Goal: Information Seeking & Learning: Learn about a topic

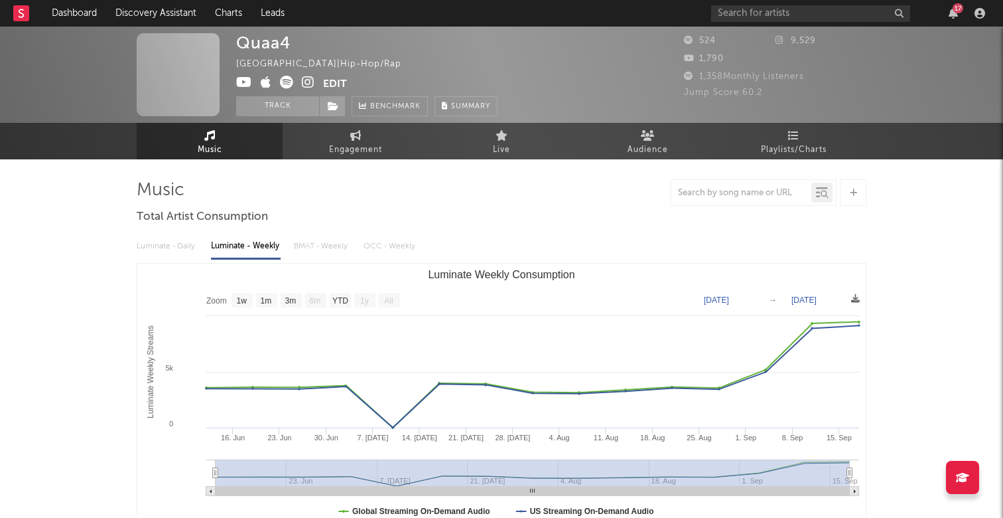
select select "1w"
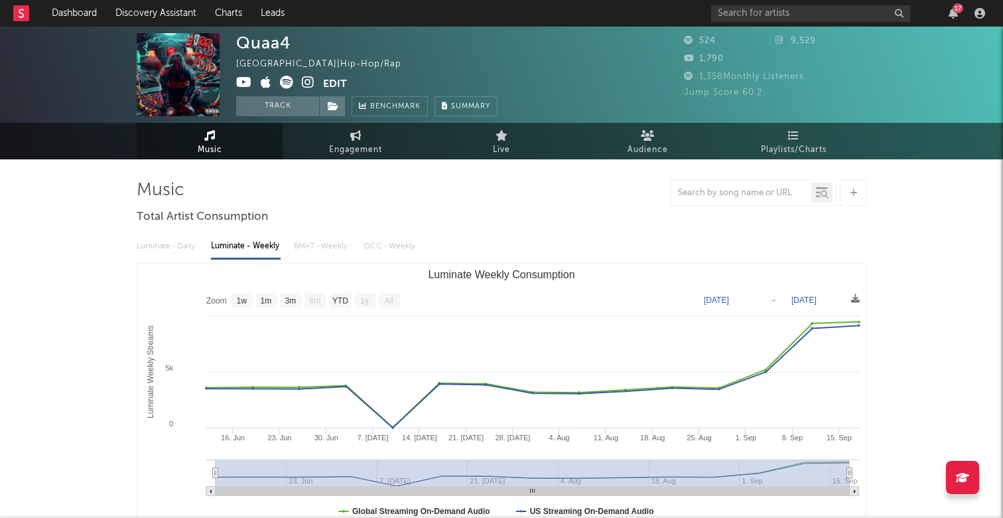
click at [956, 11] on div "17" at bounding box center [958, 8] width 11 height 10
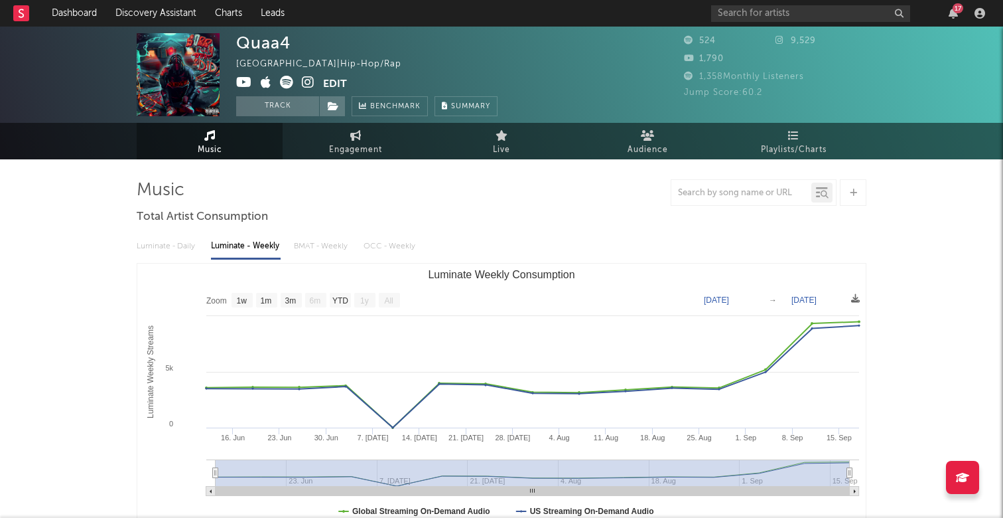
click at [425, 1] on nav "Dashboard Discovery Assistant Charts Leads 17" at bounding box center [501, 13] width 1003 height 27
click at [763, 23] on div "17" at bounding box center [850, 13] width 279 height 27
click at [764, 16] on input "text" at bounding box center [810, 13] width 199 height 17
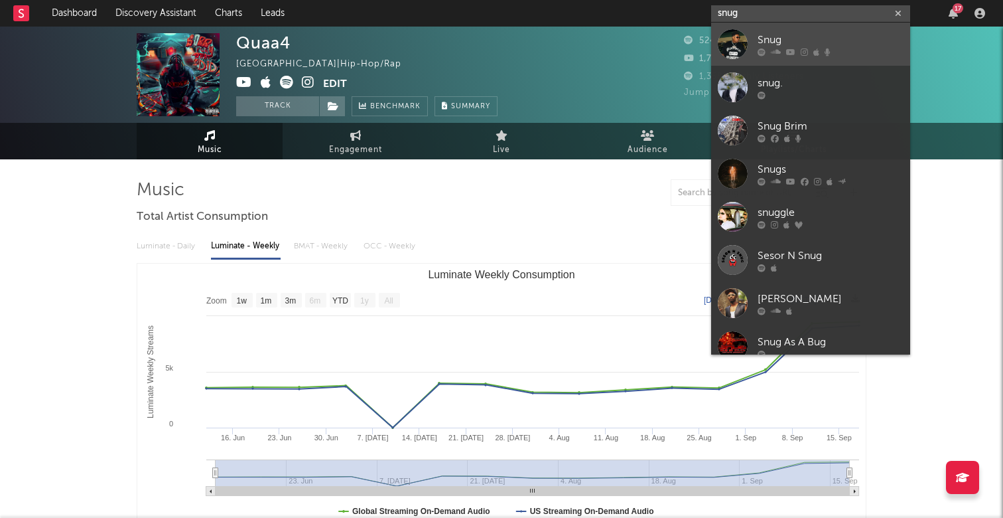
type input "snug"
click at [783, 31] on link "Snug" at bounding box center [810, 44] width 199 height 43
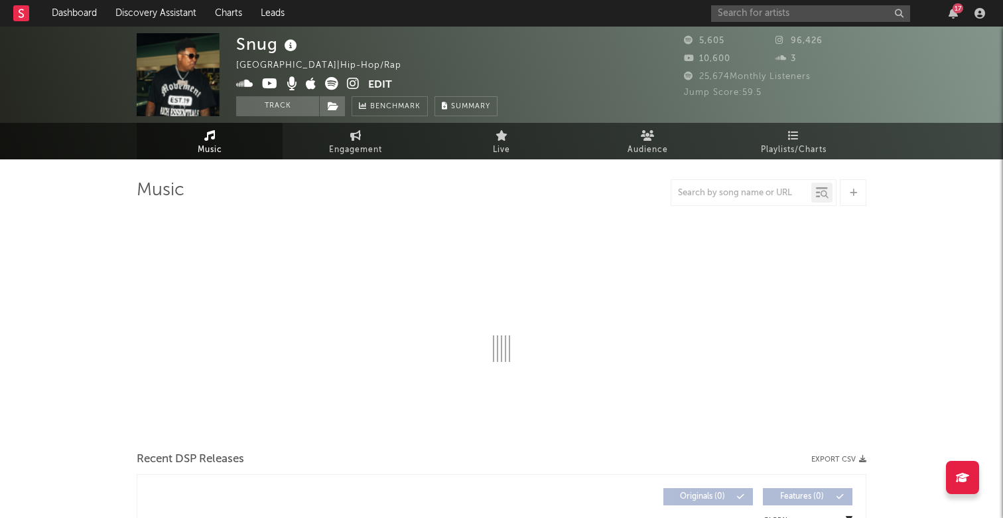
select select "6m"
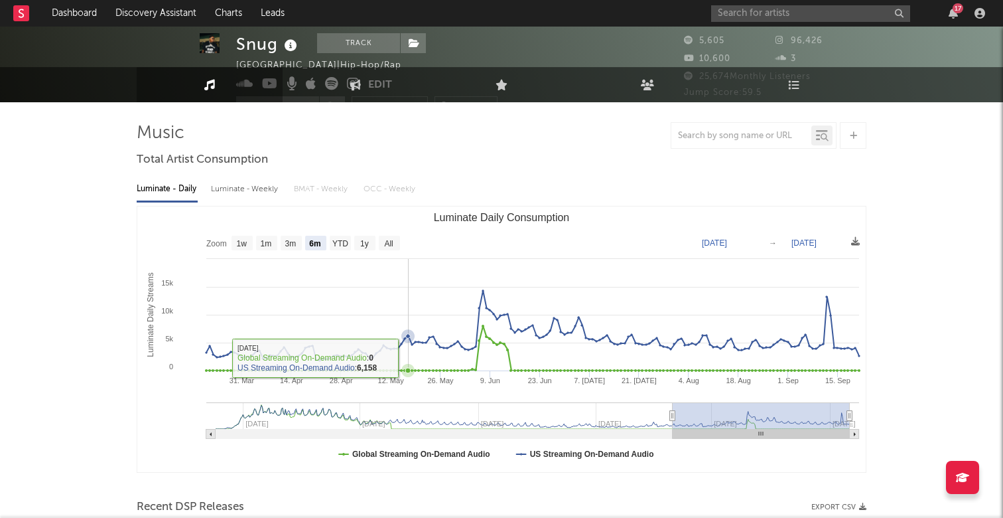
scroll to position [3, 0]
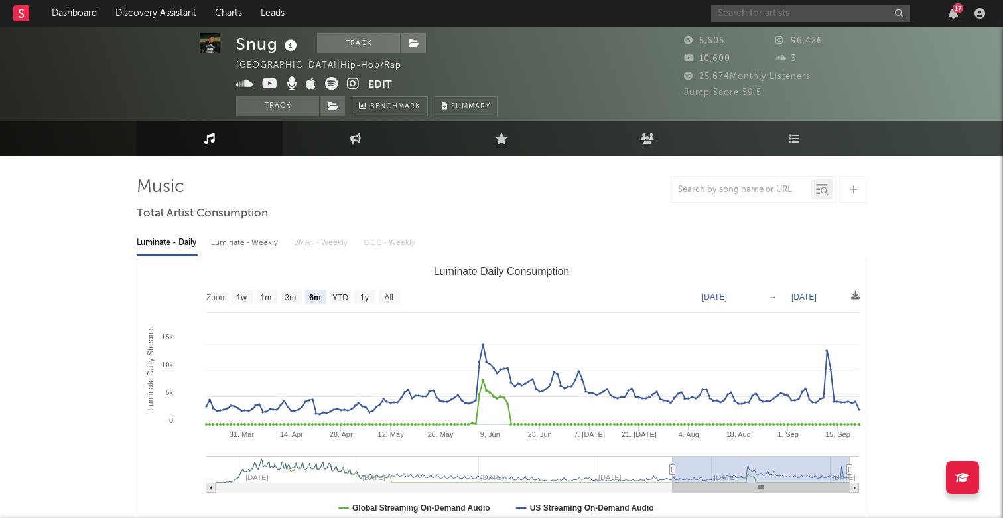
click at [779, 11] on input "text" at bounding box center [810, 13] width 199 height 17
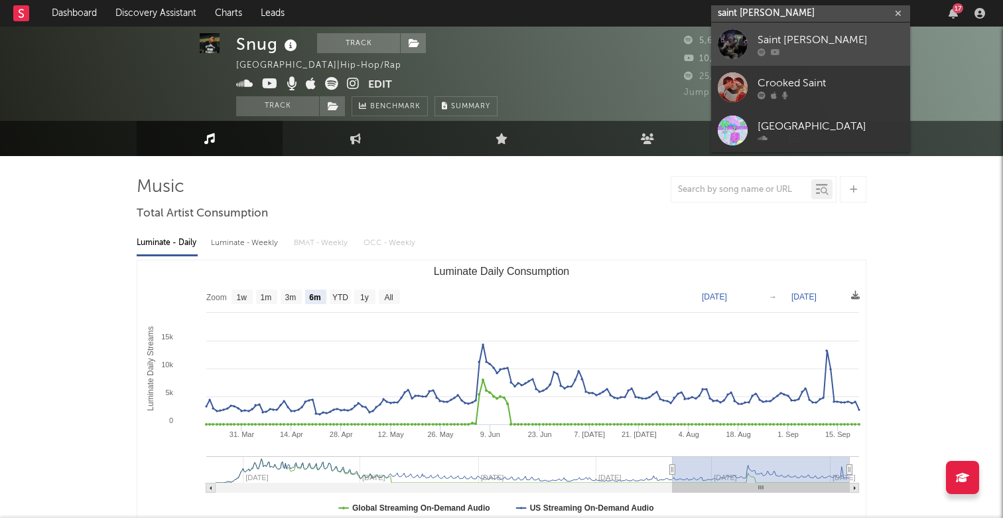
type input "saint [PERSON_NAME]"
click at [816, 52] on div at bounding box center [831, 52] width 146 height 8
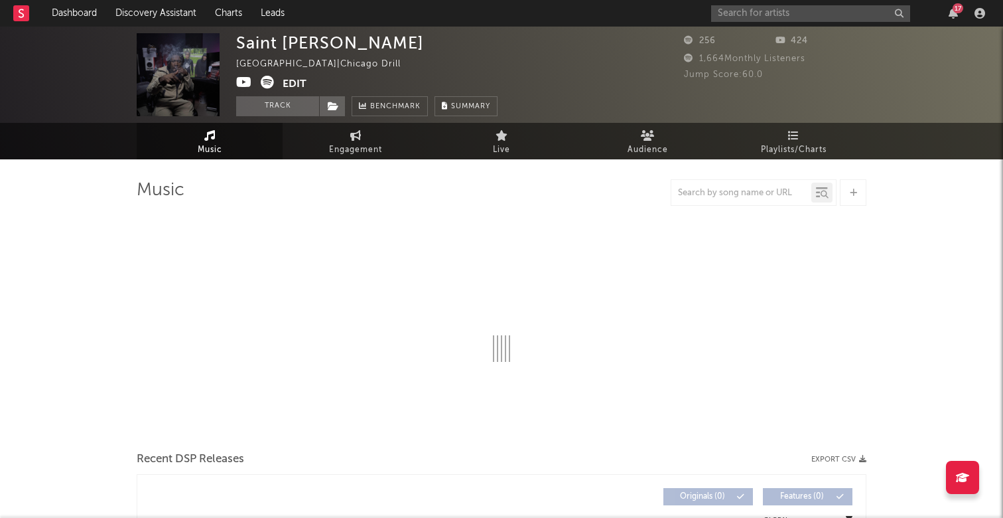
select select "6m"
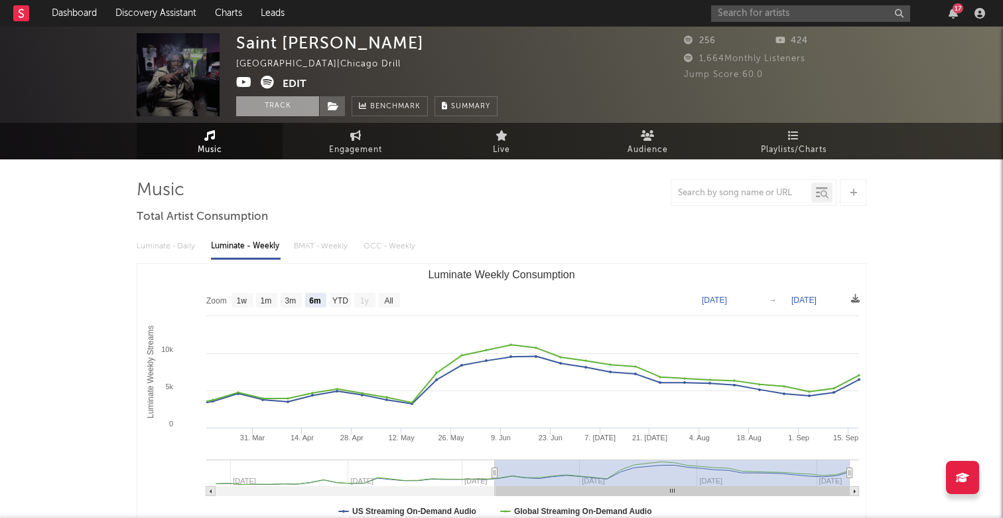
click at [283, 110] on button "Track" at bounding box center [277, 106] width 83 height 20
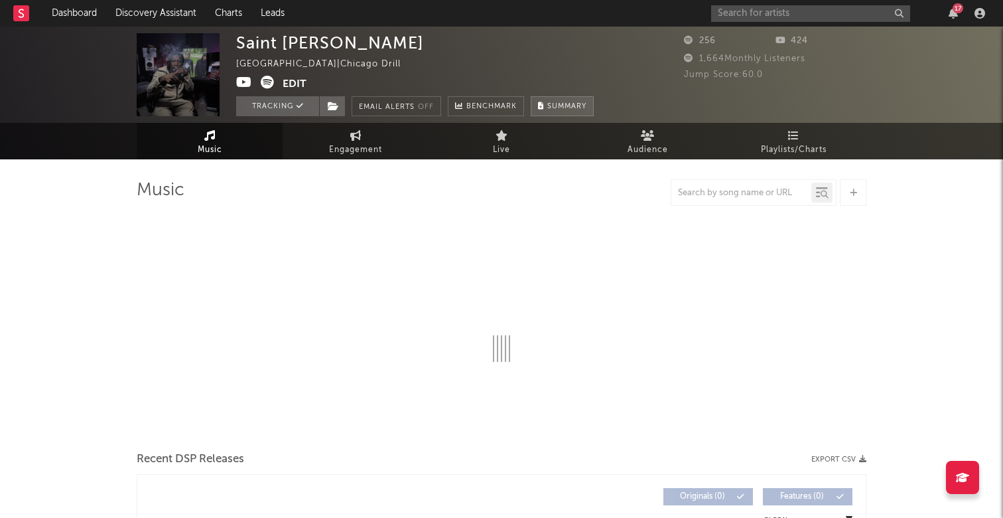
select select "6m"
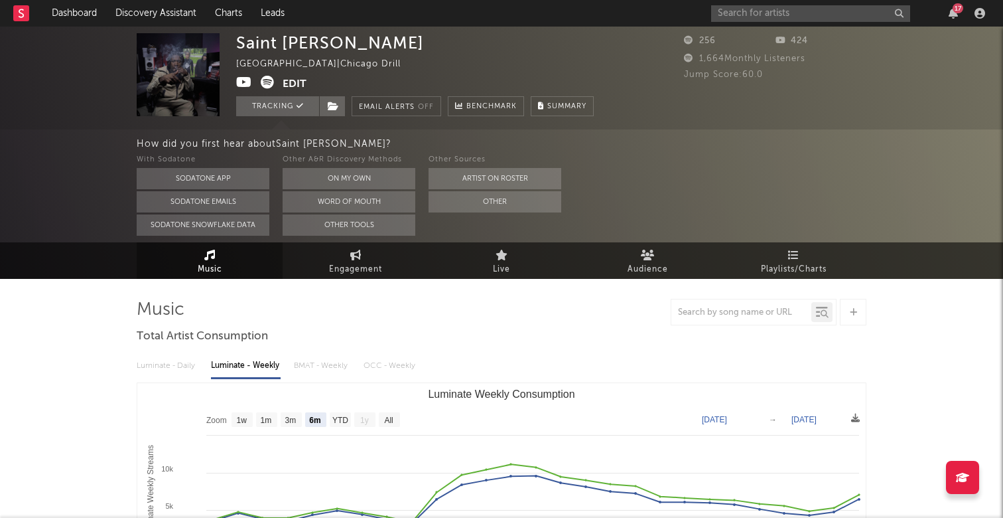
click at [954, 7] on div "17" at bounding box center [958, 8] width 11 height 10
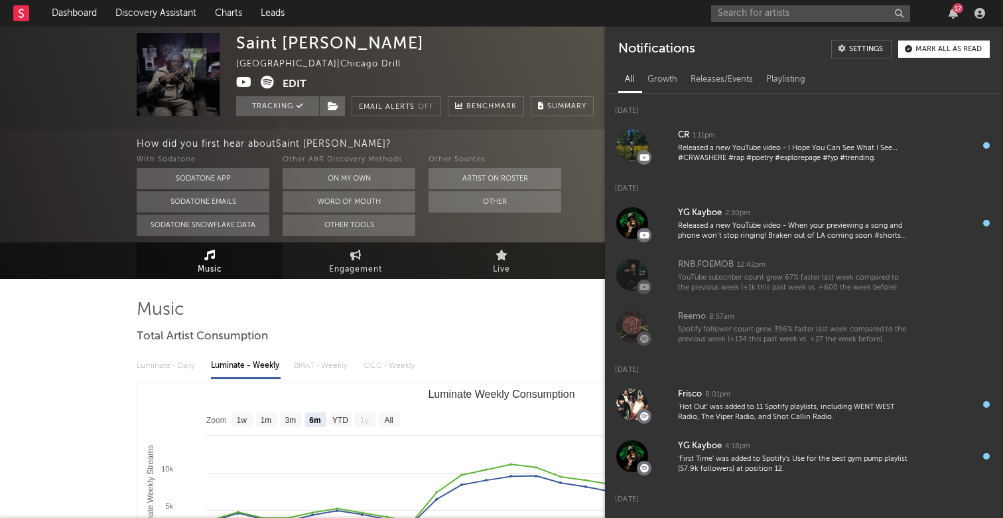
click at [674, 10] on nav "Dashboard Discovery Assistant Charts Leads 17" at bounding box center [501, 13] width 1003 height 27
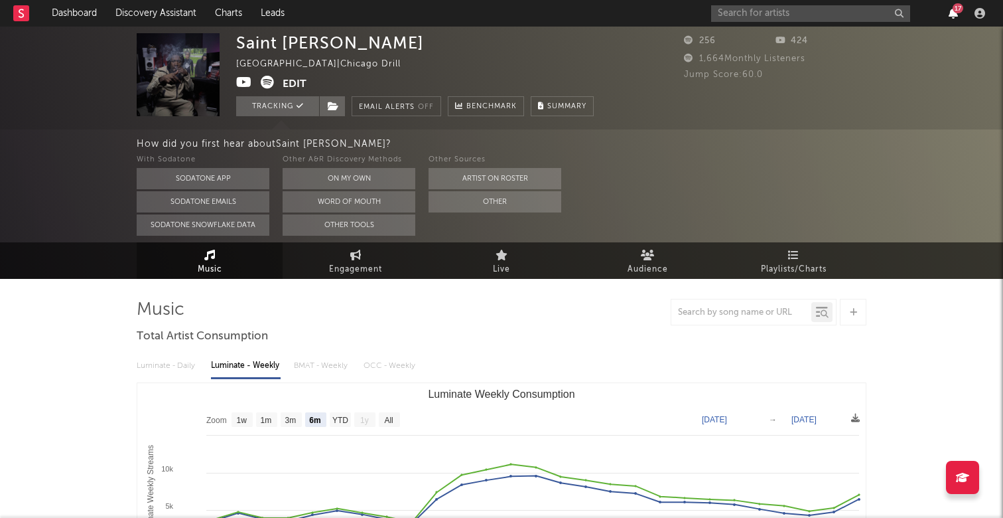
click at [954, 13] on icon "button" at bounding box center [953, 13] width 9 height 11
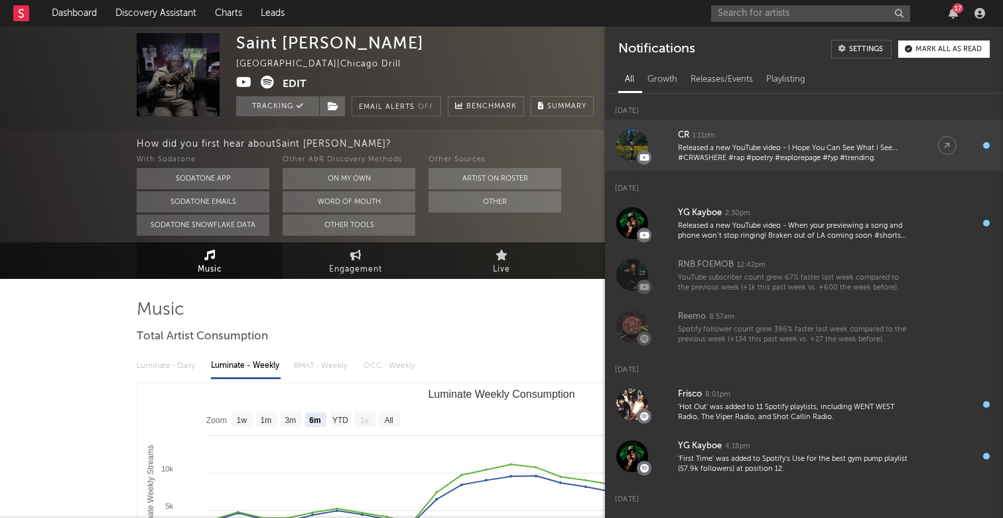
click at [764, 145] on div "Released a new YouTube video - I Hope You Can See What I See…#CRWASHERE #rap #p…" at bounding box center [795, 153] width 234 height 21
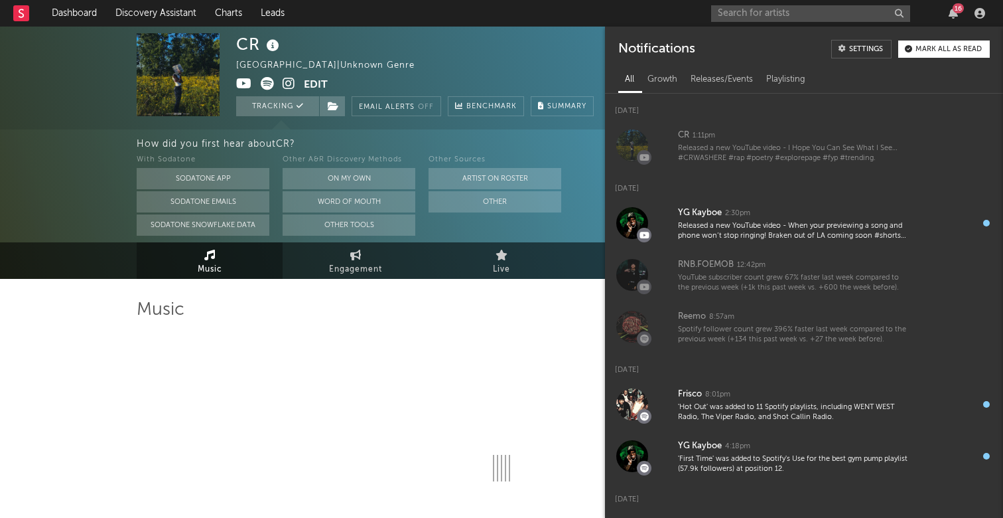
select select "6m"
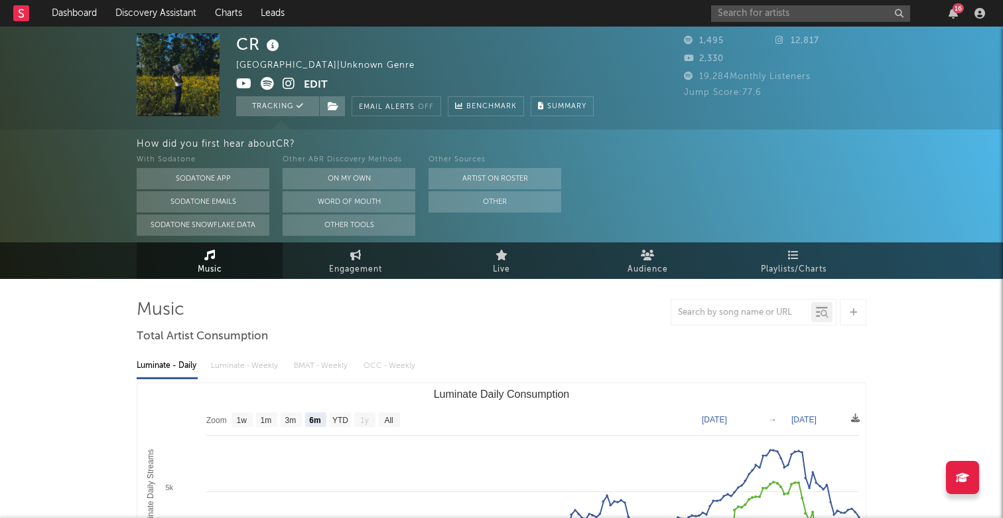
click at [553, 304] on div at bounding box center [502, 312] width 730 height 27
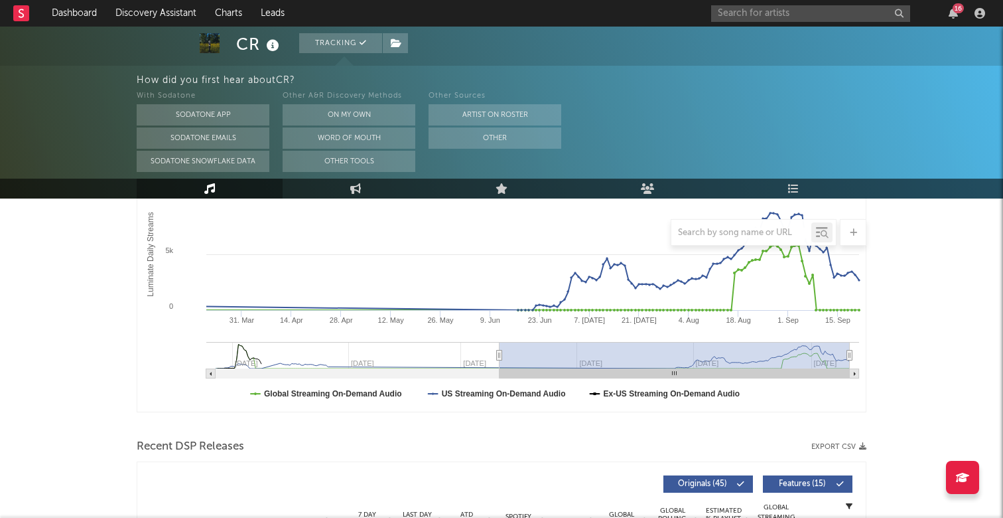
scroll to position [218, 0]
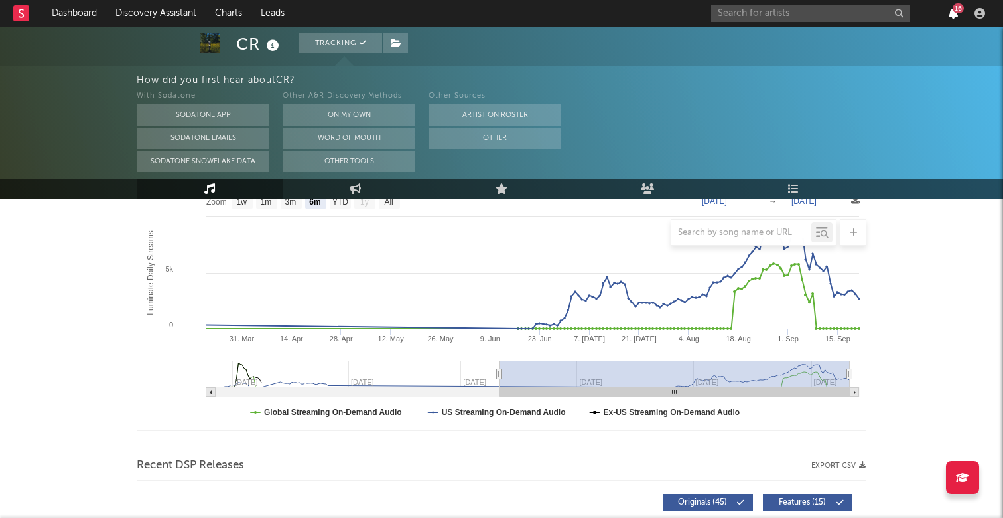
click at [955, 13] on icon "button" at bounding box center [953, 13] width 9 height 11
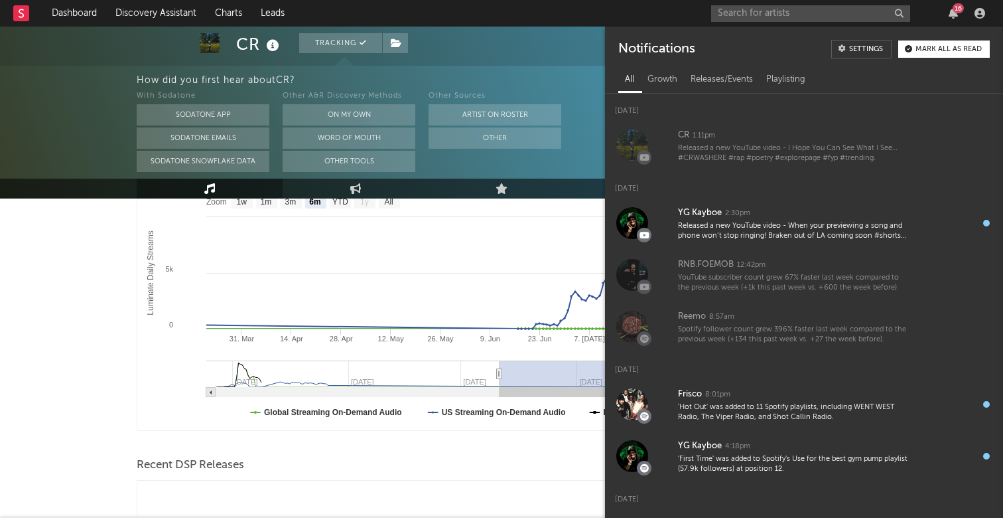
click at [575, 11] on nav "Dashboard Discovery Assistant Charts Leads 16" at bounding box center [501, 13] width 1003 height 27
